Goal: Navigation & Orientation: Find specific page/section

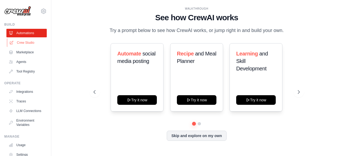
click at [28, 39] on link "Crew Studio" at bounding box center [27, 42] width 40 height 9
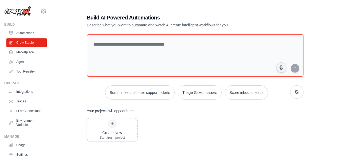
click at [29, 94] on link "Integrations" at bounding box center [26, 92] width 40 height 9
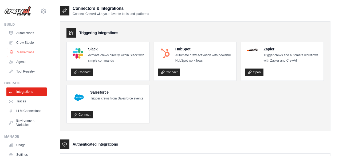
click at [25, 52] on link "Marketplace" at bounding box center [27, 52] width 40 height 9
